Goal: Use online tool/utility: Utilize a website feature to perform a specific function

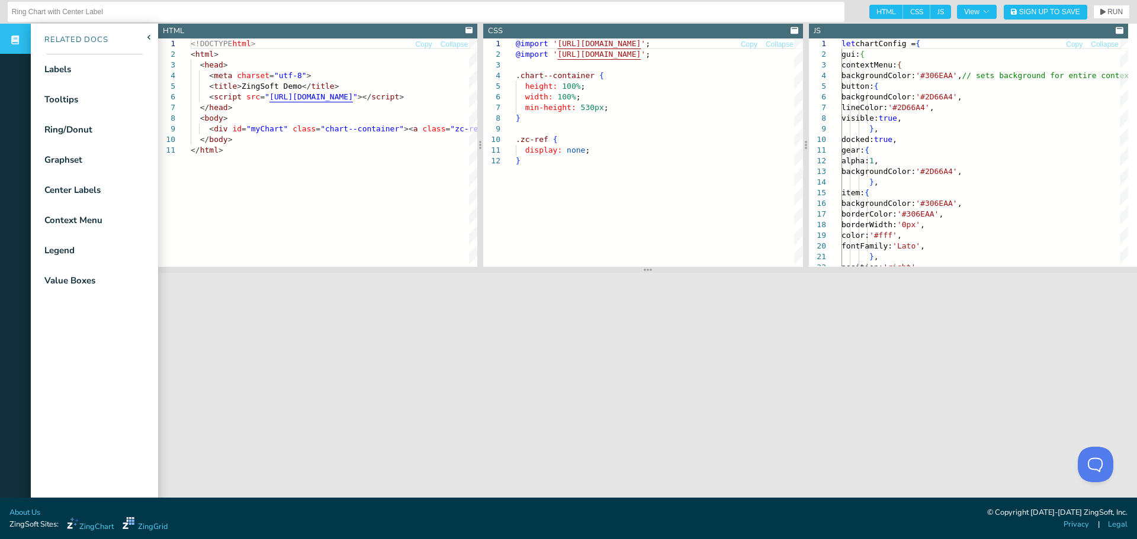
click at [1121, 31] on icon at bounding box center [1119, 30] width 8 height 7
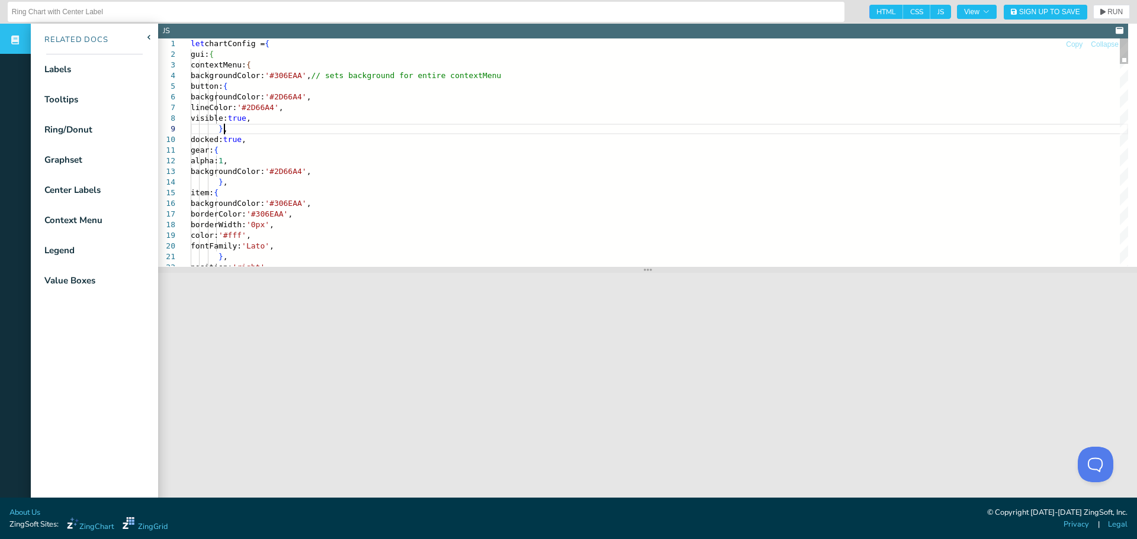
drag, startPoint x: 216, startPoint y: 139, endPoint x: 326, endPoint y: 135, distance: 110.2
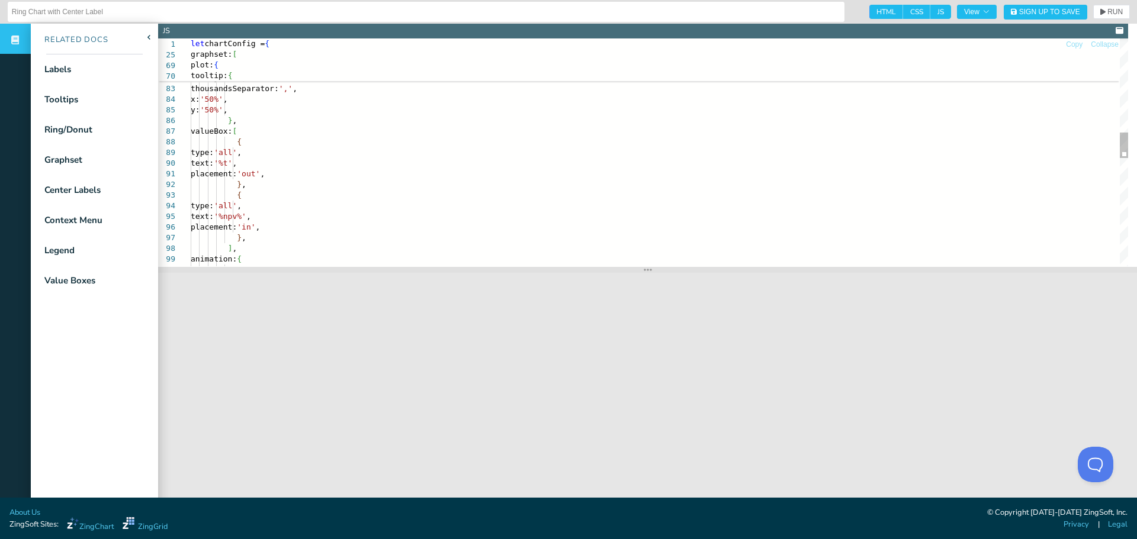
scroll to position [0, 71]
drag, startPoint x: 233, startPoint y: 142, endPoint x: 239, endPoint y: 186, distance: 44.2
click at [239, 186] on div "maxWidth: '500px' , y: '54%' , } , ] , sticky: true , thousandsSeparator: ',' ,…" at bounding box center [659, 214] width 937 height 2008
click at [352, 201] on div "maxWidth: '500px' , y: '54%' , } , ] , sticky: true , thousandsSeparator: ',' ,…" at bounding box center [659, 214] width 937 height 2008
drag, startPoint x: 270, startPoint y: 216, endPoint x: 292, endPoint y: 216, distance: 21.9
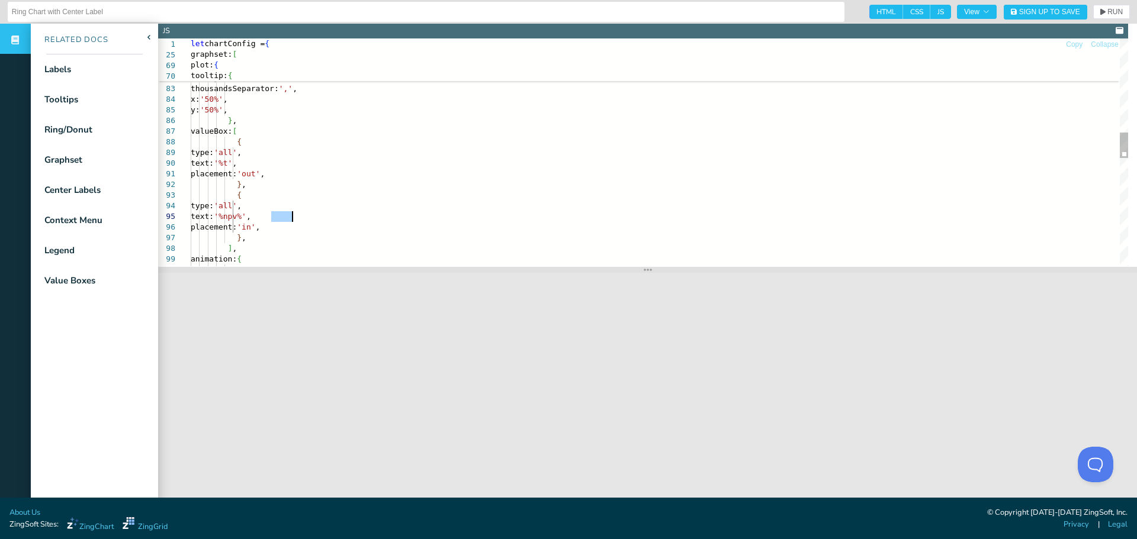
click at [292, 216] on div "maxWidth: '500px' , y: '54%' , } , ] , sticky: true , thousandsSeparator: ',' ,…" at bounding box center [659, 214] width 937 height 2008
click at [368, 199] on div "maxWidth: '500px' , y: '54%' , } , ] , sticky: true , thousandsSeparator: ',' ,…" at bounding box center [659, 214] width 937 height 2008
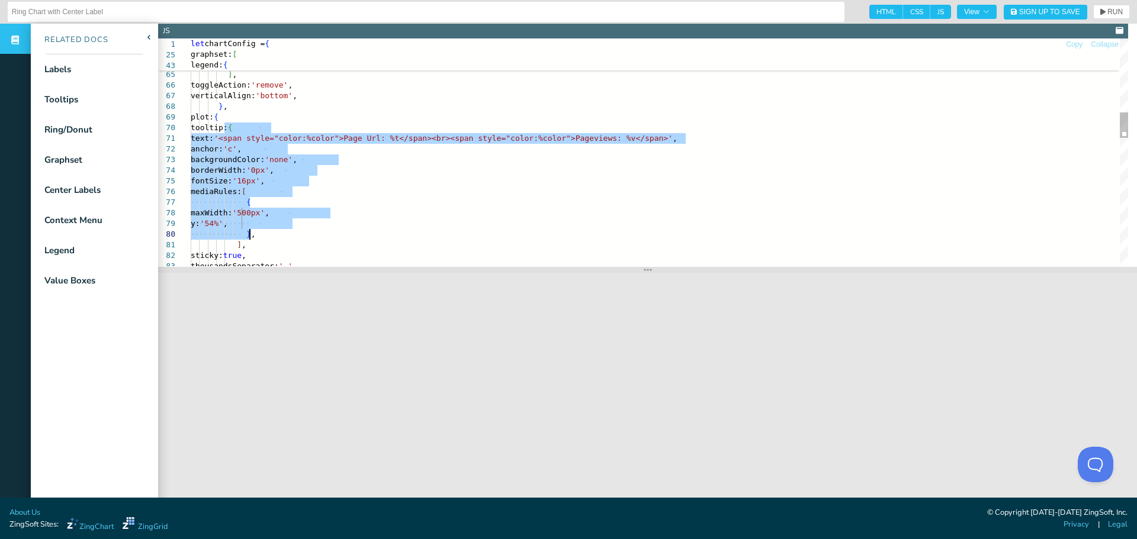
drag, startPoint x: 225, startPoint y: 127, endPoint x: 250, endPoint y: 233, distance: 108.9
click at [250, 233] on div "maxWidth: '500px' , y: '54%' , } , mediaRules: [ { backgroundColor: 'none' , bo…" at bounding box center [659, 391] width 937 height 2008
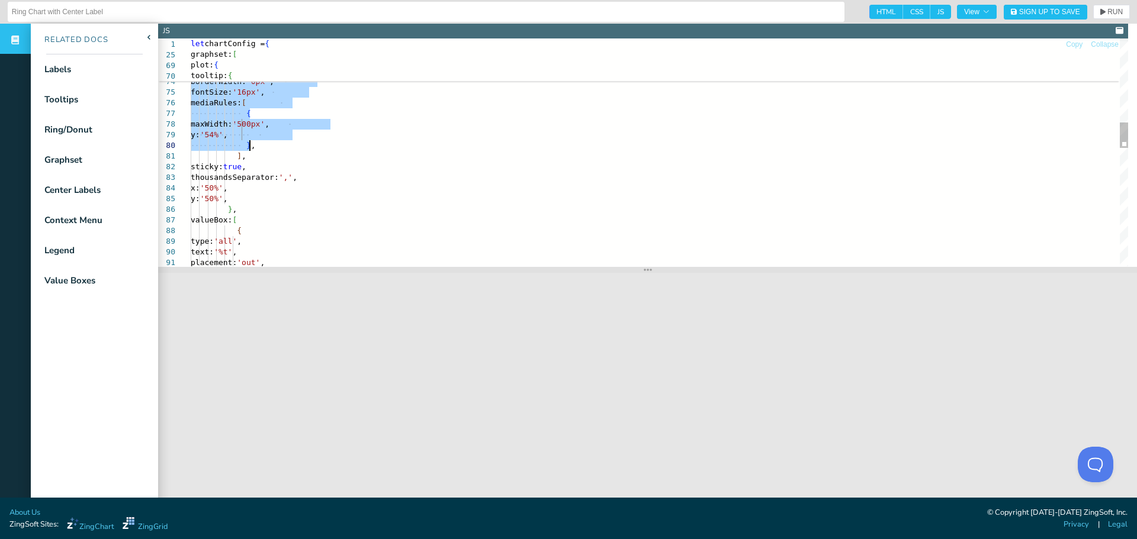
type textarea "{ maxWidth: '500px', visible: false, }, ], toggleAction: 'remove', verticalAlig…"
click at [230, 208] on div "maxWidth: '500px' , y: '54%' , } , mediaRules: [ { backgroundColor: 'none' , bo…" at bounding box center [659, 302] width 937 height 2008
